Goal: Task Accomplishment & Management: Use online tool/utility

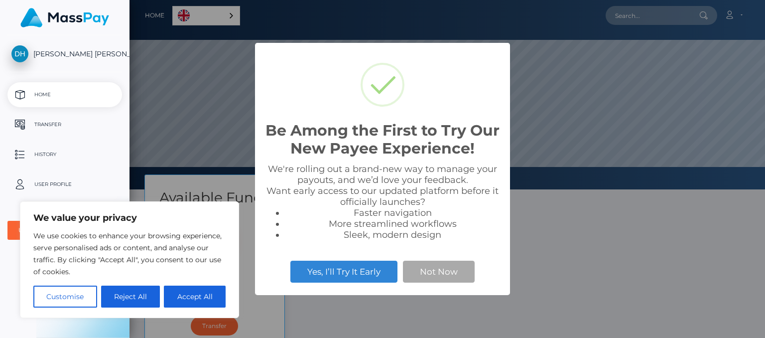
scroll to position [189, 636]
click at [362, 276] on button "Yes, I’ll Try It Early" at bounding box center [343, 272] width 107 height 22
click at [76, 298] on button "Customise" at bounding box center [65, 296] width 64 height 22
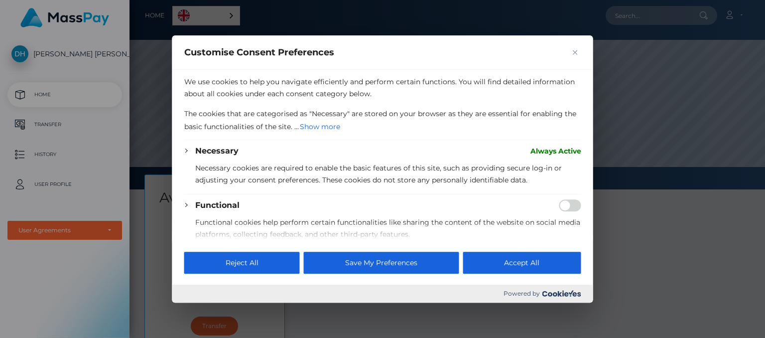
click at [515, 269] on button "Accept All" at bounding box center [522, 263] width 118 height 22
checkbox input "true"
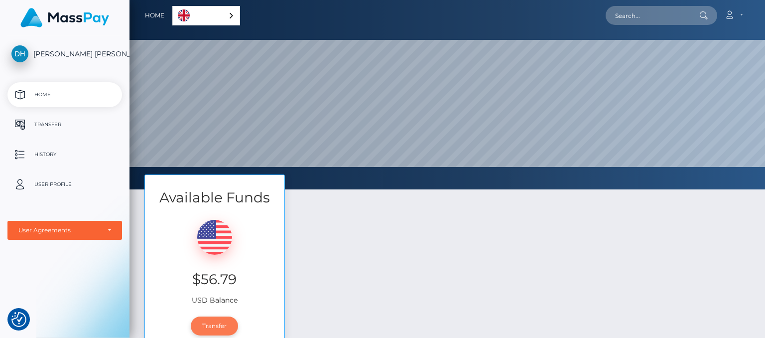
click at [218, 326] on link "Transfer" at bounding box center [214, 325] width 47 height 19
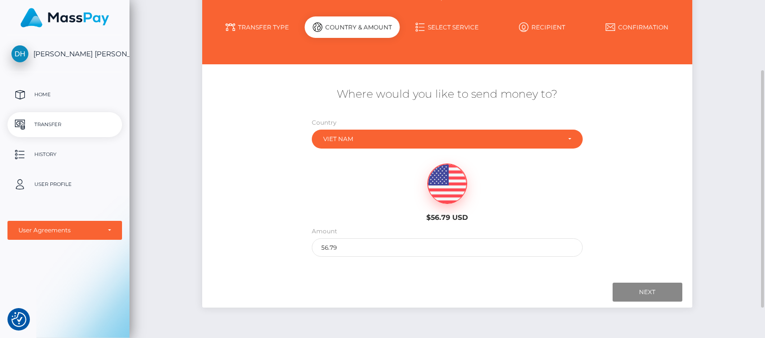
scroll to position [142, 0]
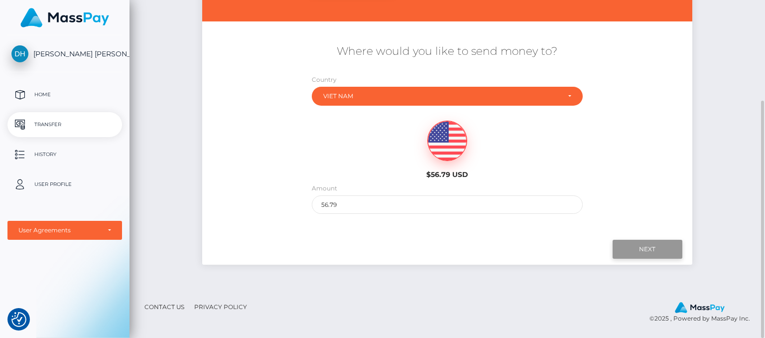
click at [623, 248] on input "Next" at bounding box center [648, 249] width 70 height 19
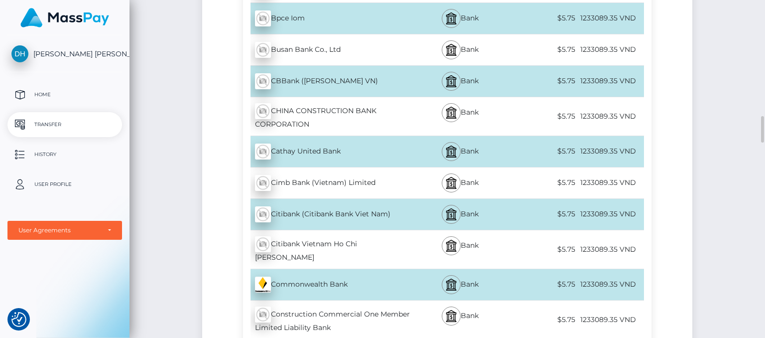
scroll to position [840, 0]
